Goal: Task Accomplishment & Management: Manage account settings

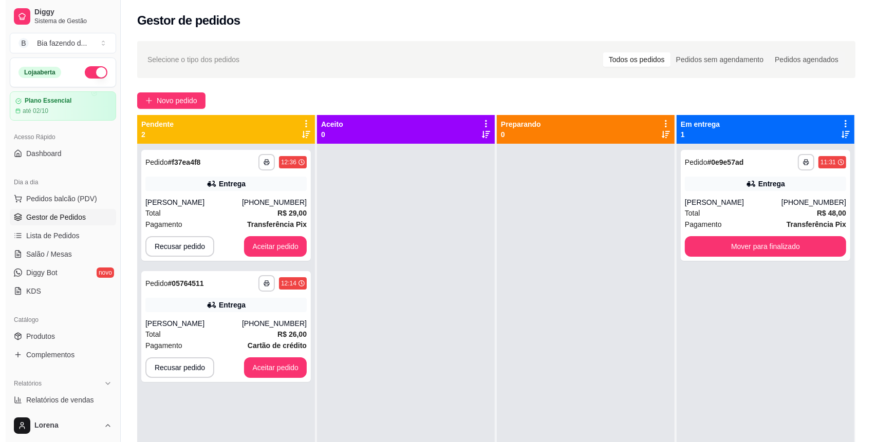
scroll to position [68, 0]
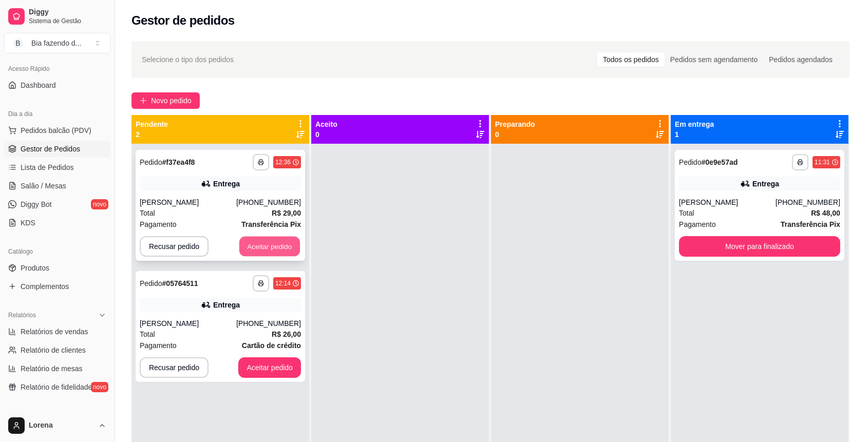
click at [273, 252] on button "Aceitar pedido" at bounding box center [269, 247] width 61 height 20
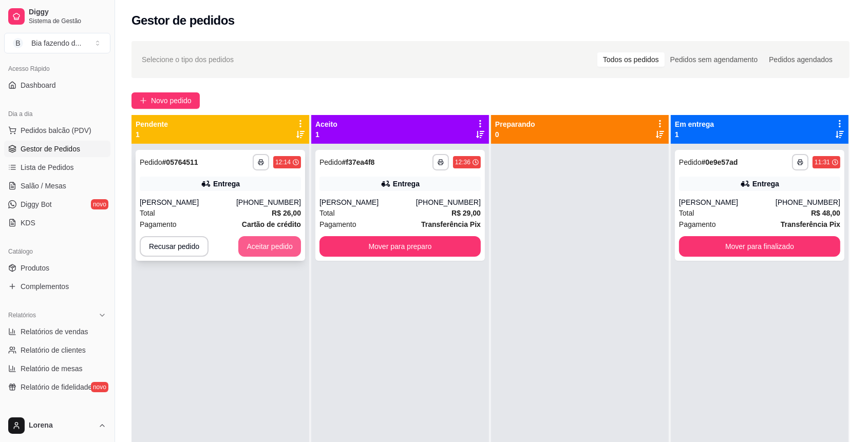
click at [286, 236] on div "Recusar pedido Aceitar pedido" at bounding box center [220, 246] width 161 height 21
click at [272, 243] on button "Aceitar pedido" at bounding box center [269, 247] width 61 height 20
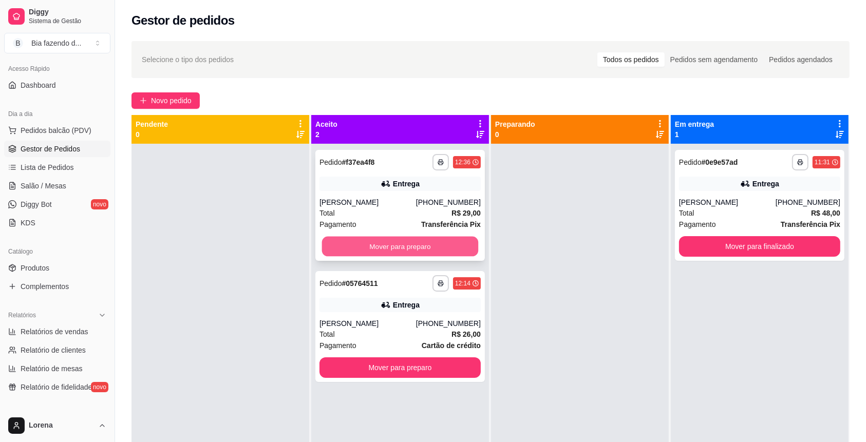
click at [384, 246] on button "Mover para preparo" at bounding box center [400, 247] width 157 height 20
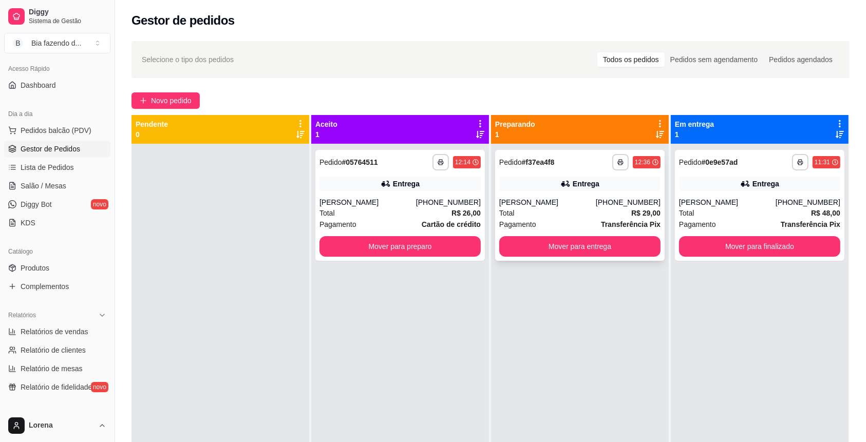
click at [540, 203] on div "[PERSON_NAME]" at bounding box center [547, 202] width 97 height 10
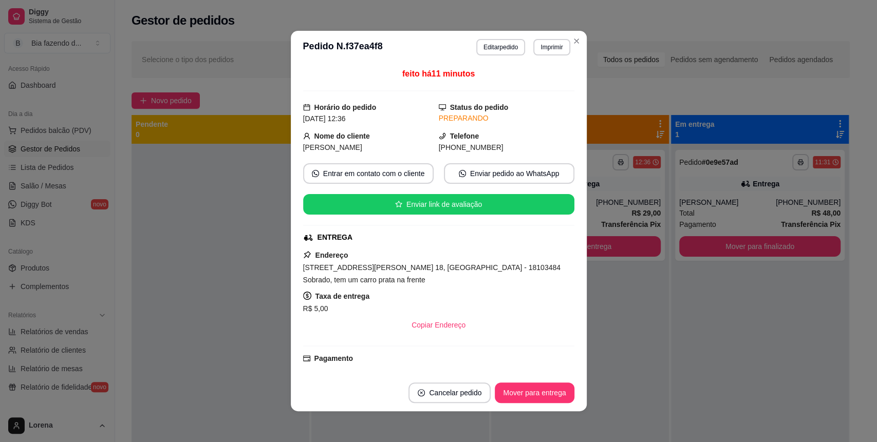
scroll to position [137, 0]
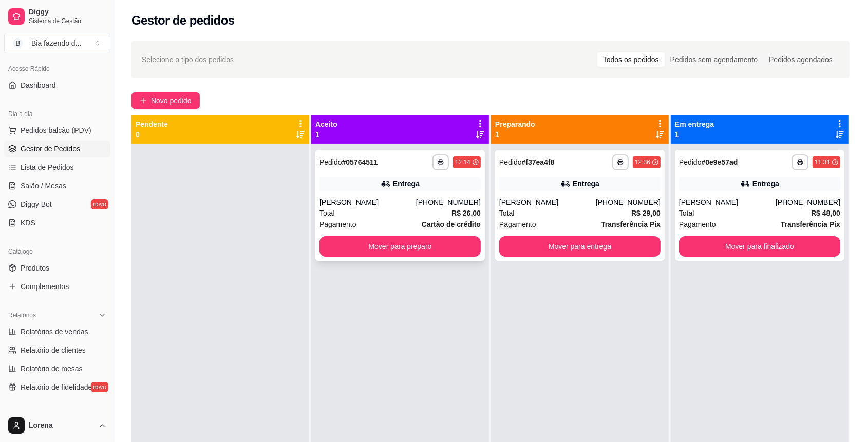
click at [366, 207] on div "[PERSON_NAME]" at bounding box center [368, 202] width 97 height 10
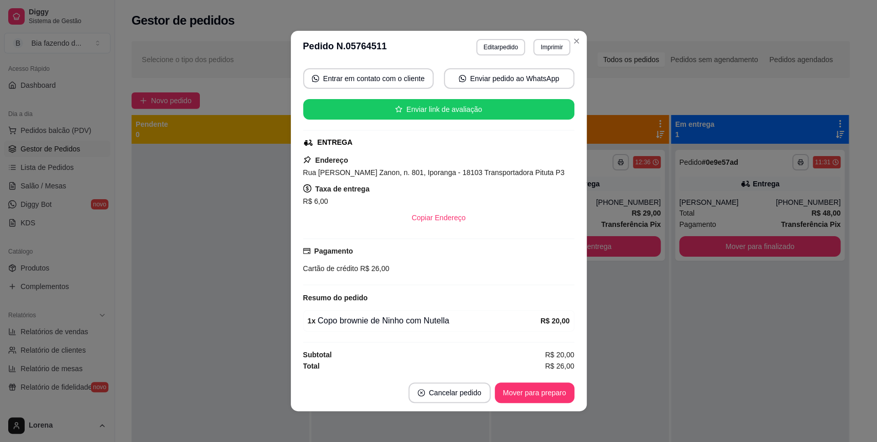
scroll to position [2, 0]
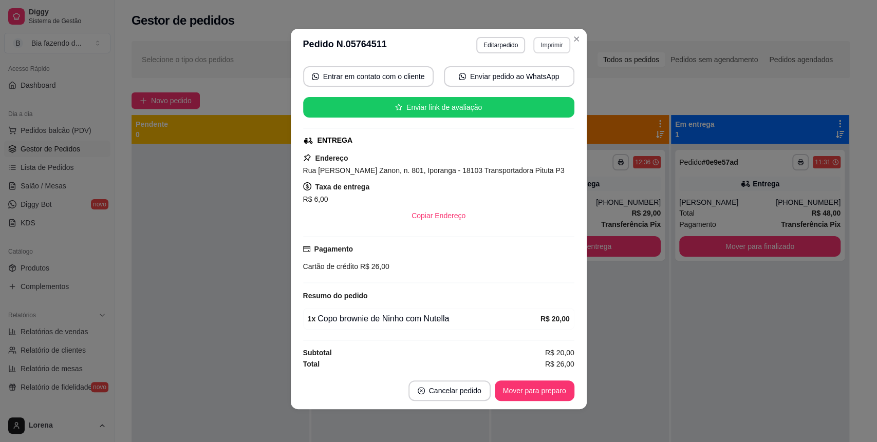
click at [564, 46] on div "**********" at bounding box center [523, 45] width 94 height 16
click at [572, 39] on icon "Close" at bounding box center [576, 39] width 8 height 8
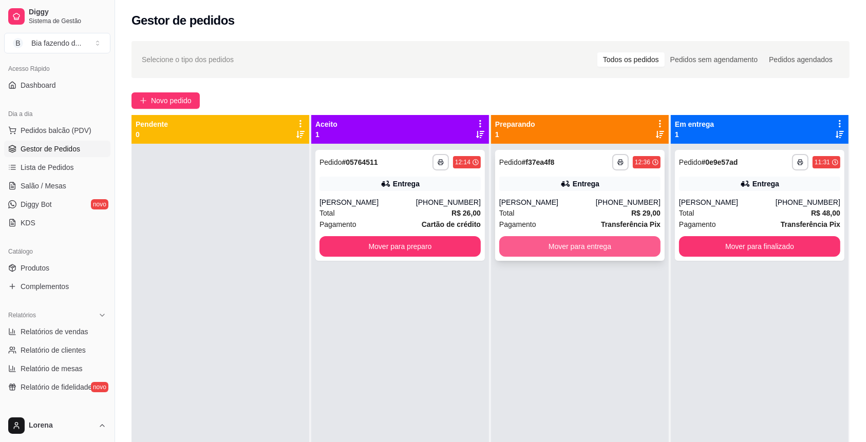
click at [585, 242] on button "Mover para entrega" at bounding box center [579, 246] width 161 height 21
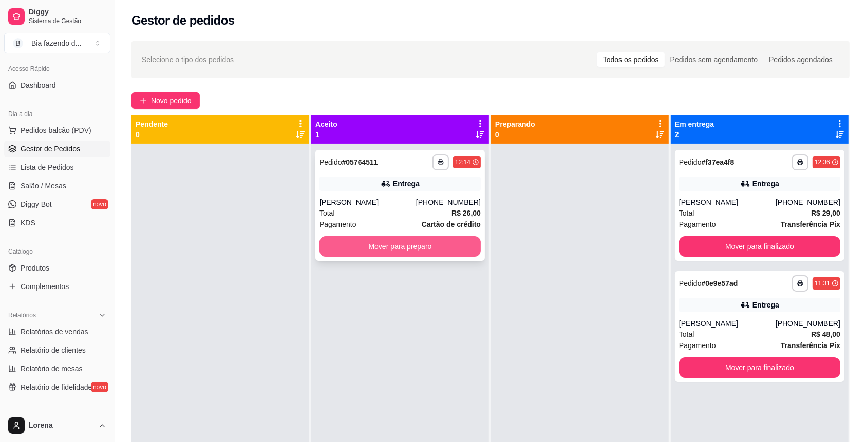
click at [418, 237] on button "Mover para preparo" at bounding box center [400, 246] width 161 height 21
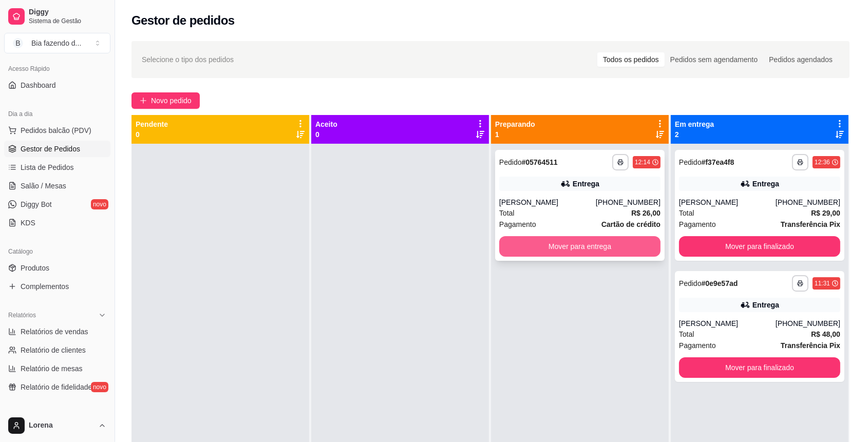
click at [545, 241] on button "Mover para entrega" at bounding box center [579, 246] width 161 height 21
click at [610, 248] on button "Mover para entrega" at bounding box center [580, 247] width 157 height 20
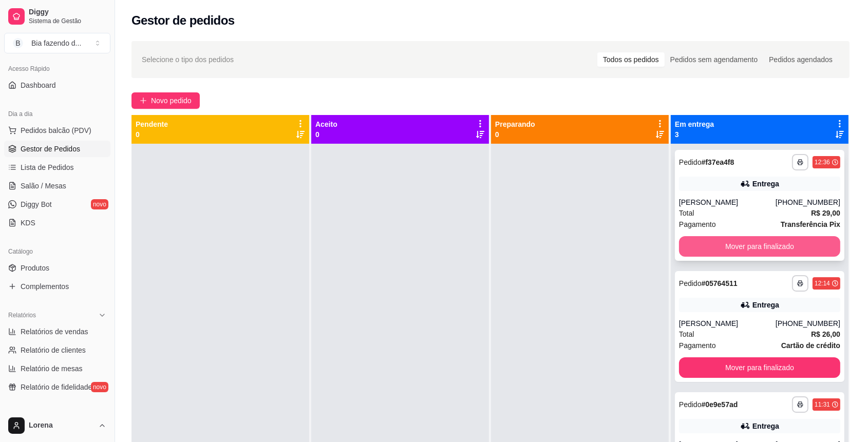
click at [744, 253] on button "Mover para finalizado" at bounding box center [759, 246] width 161 height 21
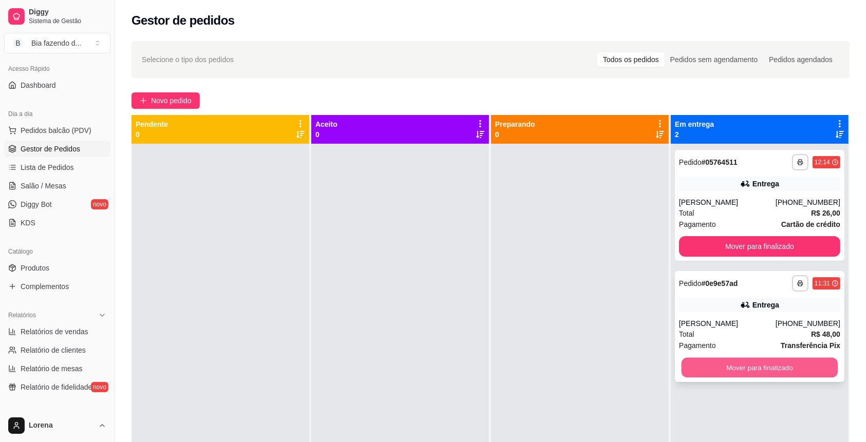
click at [756, 370] on button "Mover para finalizado" at bounding box center [760, 368] width 157 height 20
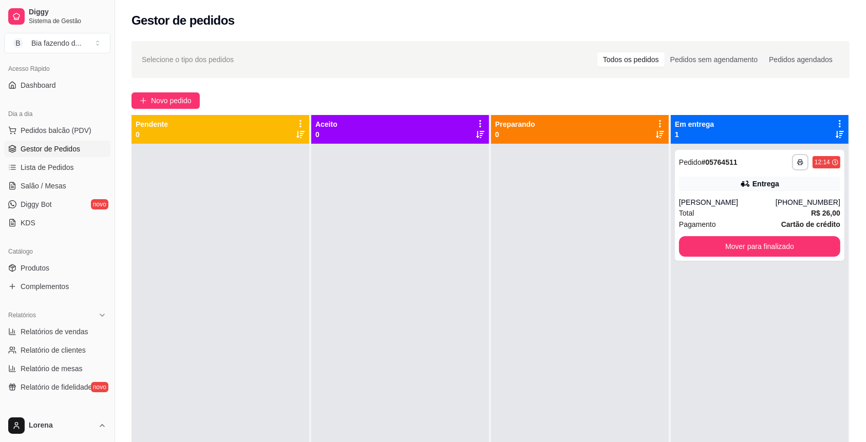
click at [755, 371] on div "**********" at bounding box center [760, 365] width 178 height 442
click at [739, 114] on div "**********" at bounding box center [490, 302] width 751 height 535
click at [780, 187] on div "Entrega" at bounding box center [759, 184] width 161 height 14
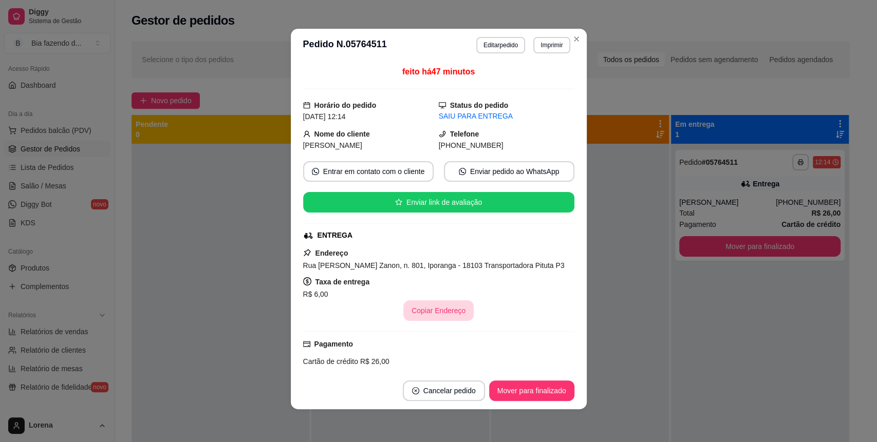
scroll to position [0, 0]
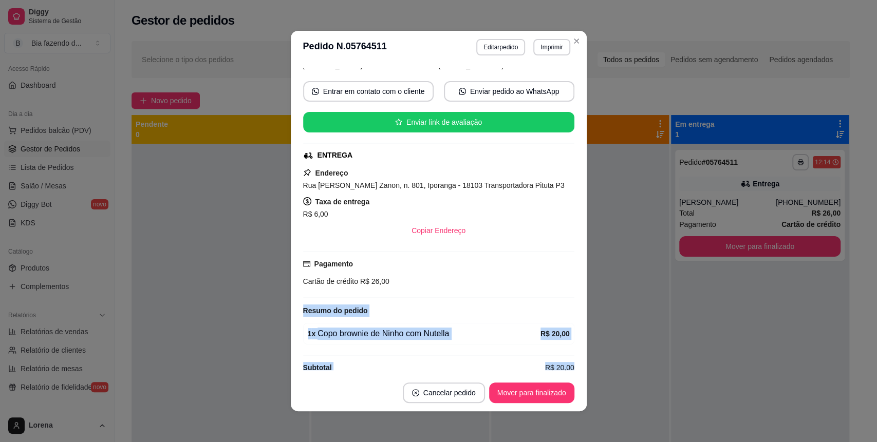
drag, startPoint x: 562, startPoint y: 370, endPoint x: 572, endPoint y: 366, distance: 11.1
click at [572, 366] on div "feito há 47 minutos Horário do pedido [DATE] 12:14 Status do pedido SAIU PARA E…" at bounding box center [439, 219] width 296 height 311
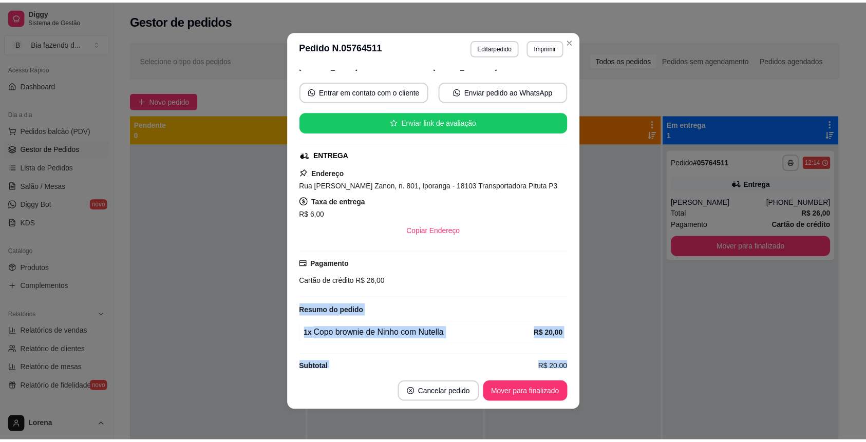
scroll to position [96, 0]
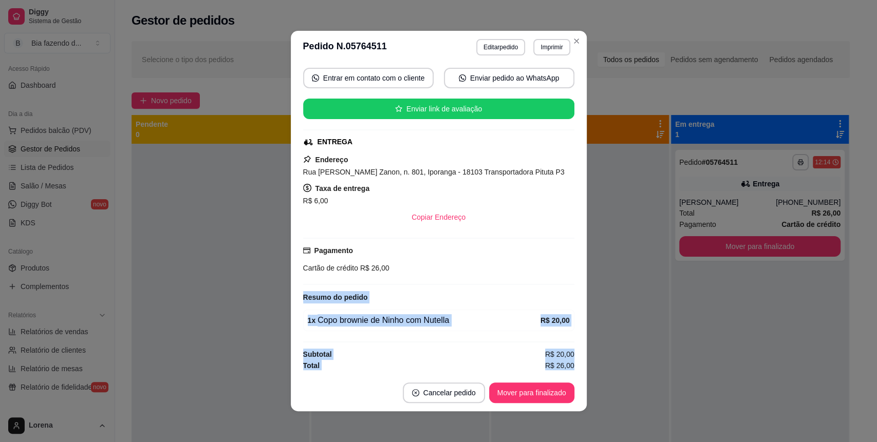
click at [572, 366] on div "feito há 47 minutos Horário do pedido [DATE] 12:14 Status do pedido SAIU PARA E…" at bounding box center [439, 219] width 296 height 311
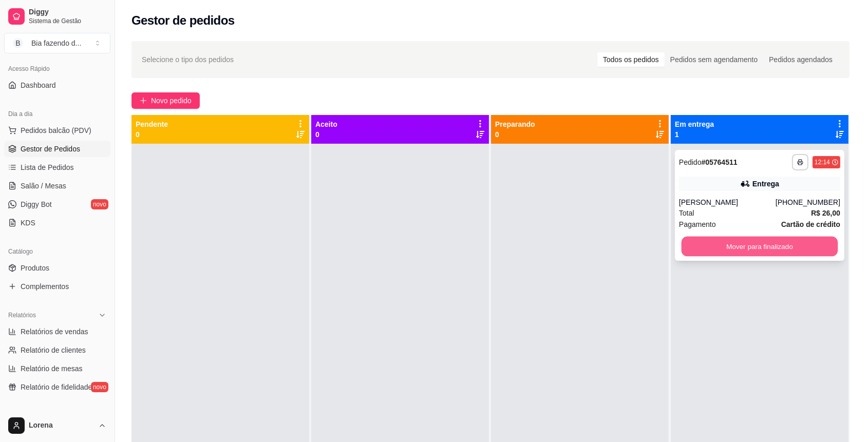
click at [784, 246] on button "Mover para finalizado" at bounding box center [760, 247] width 157 height 20
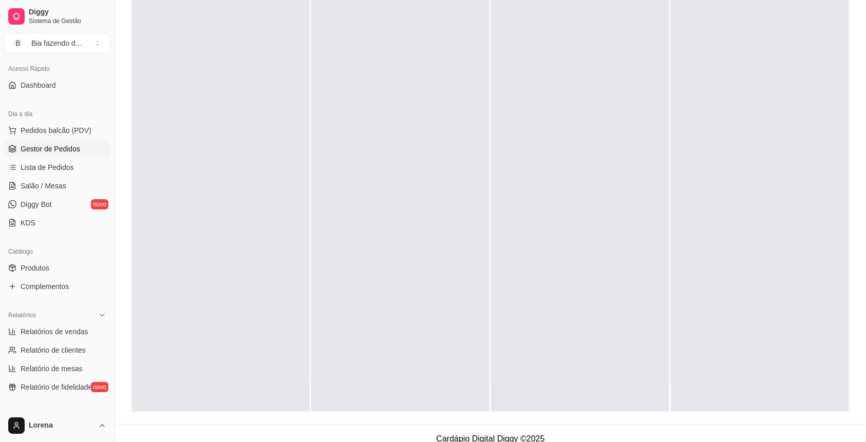
scroll to position [156, 0]
